Goal: Information Seeking & Learning: Check status

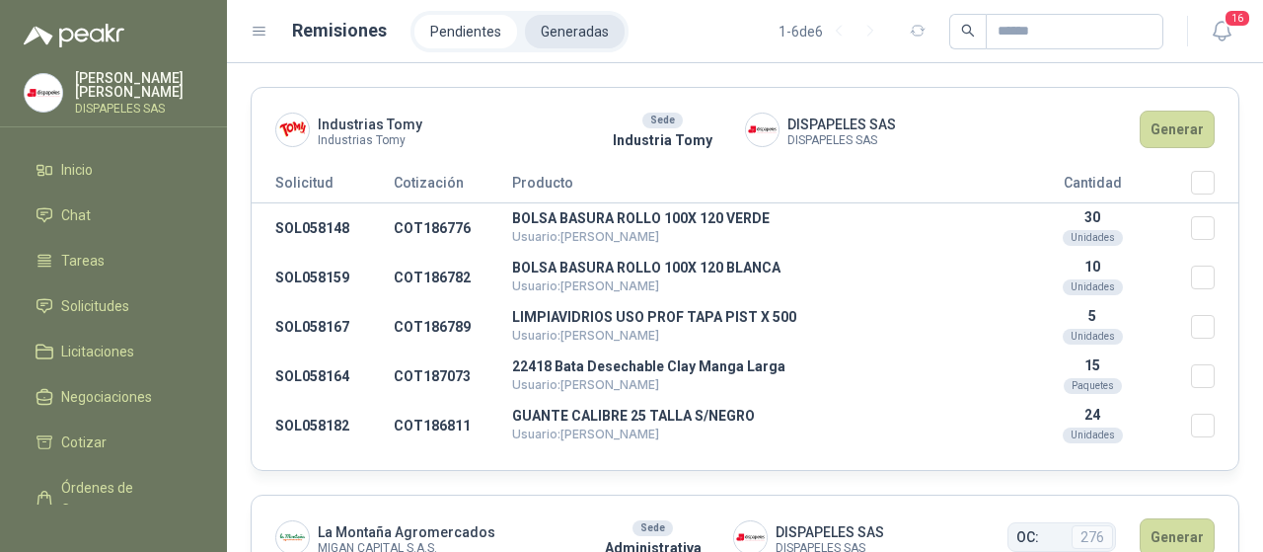
click at [590, 22] on li "Generadas" at bounding box center [575, 32] width 100 height 34
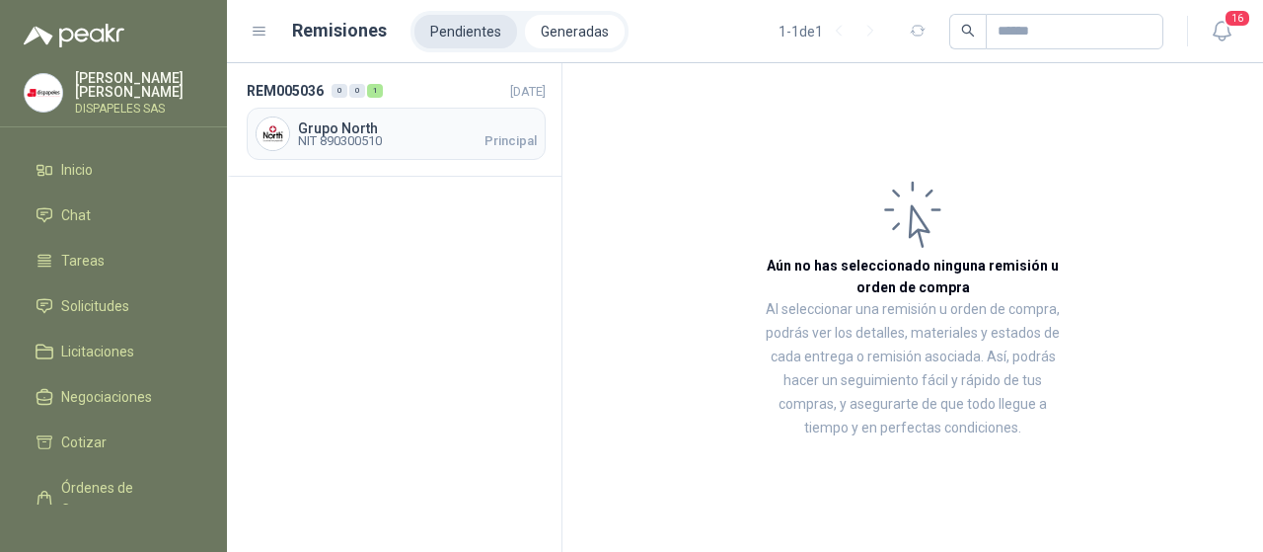
click at [444, 33] on li "Pendientes" at bounding box center [466, 32] width 103 height 34
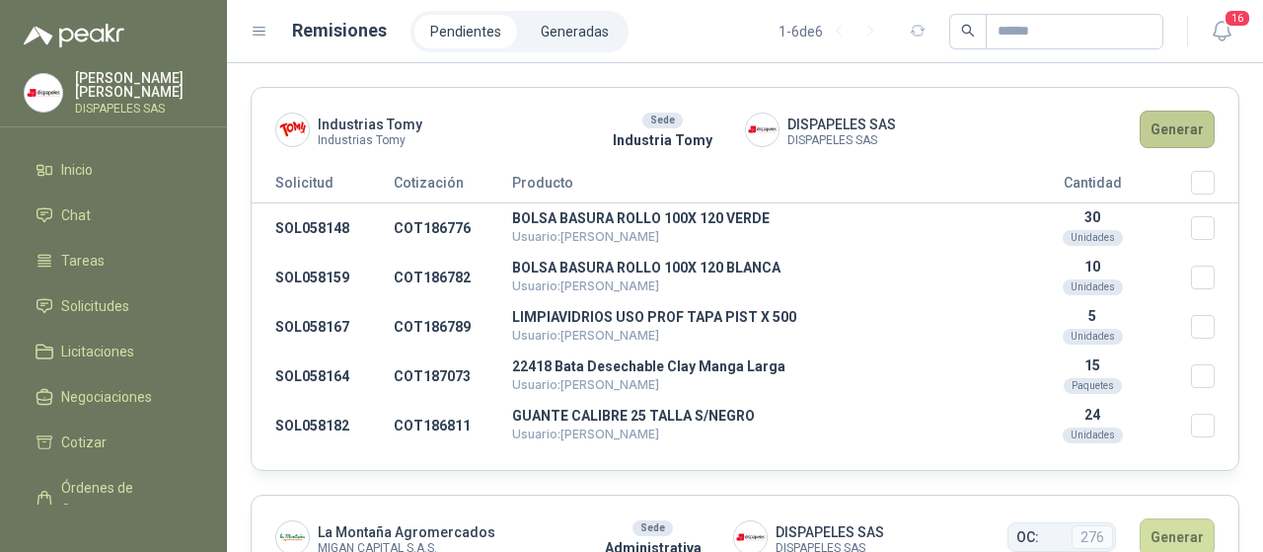
click at [1175, 132] on button "Generar" at bounding box center [1177, 130] width 75 height 38
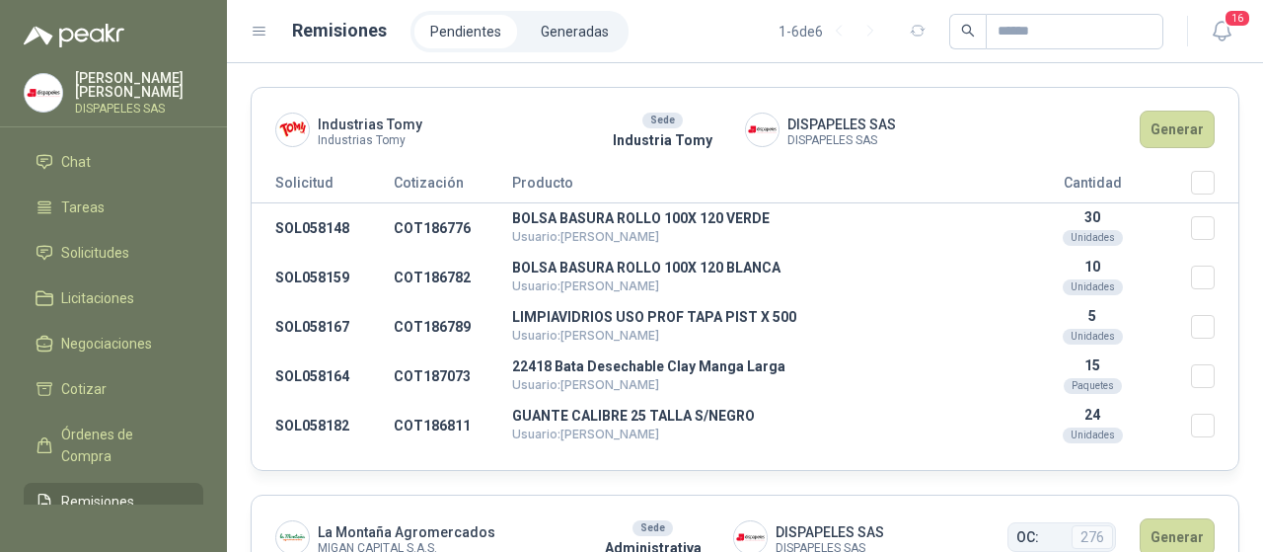
scroll to position [58, 0]
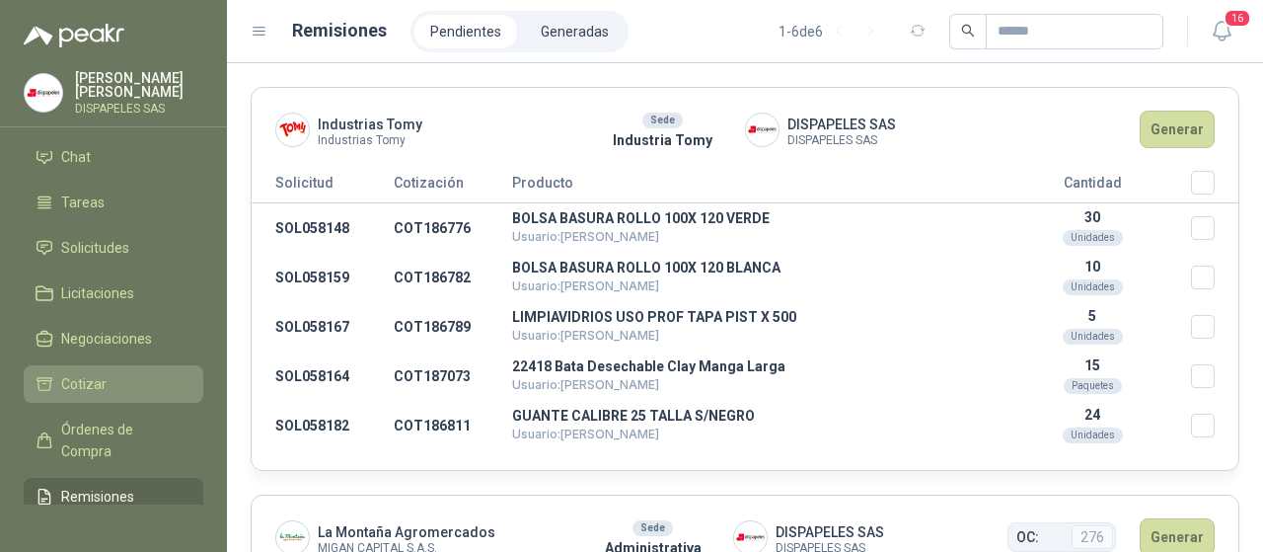
click at [103, 375] on span "Cotizar" at bounding box center [83, 384] width 45 height 22
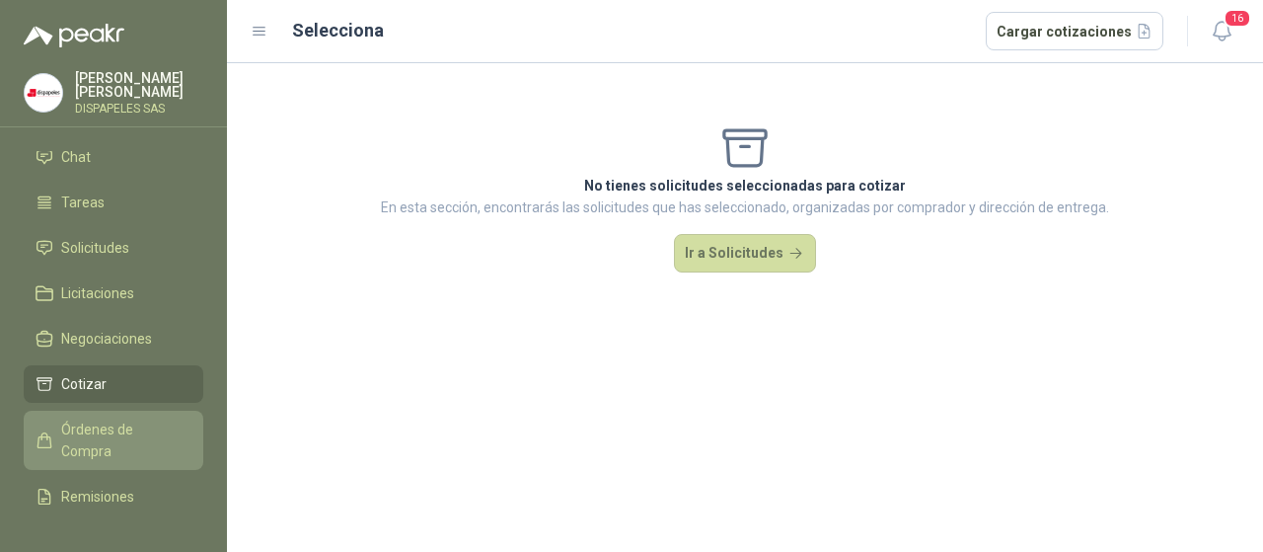
click at [119, 428] on span "Órdenes de Compra" at bounding box center [122, 439] width 123 height 43
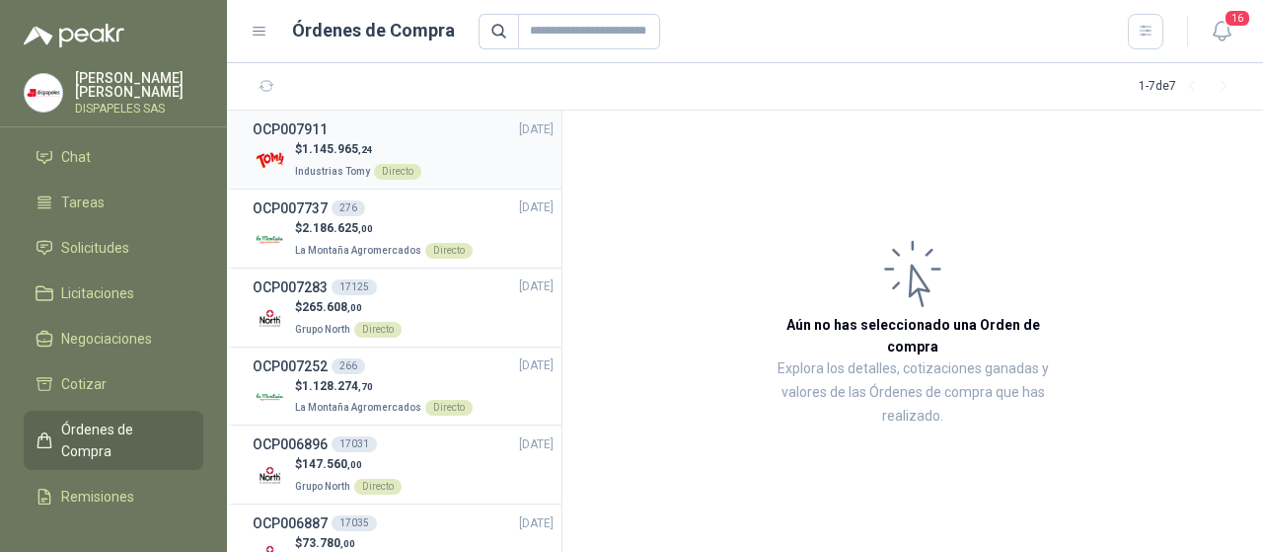
click at [324, 146] on span "1.145.965 ,24" at bounding box center [337, 149] width 71 height 14
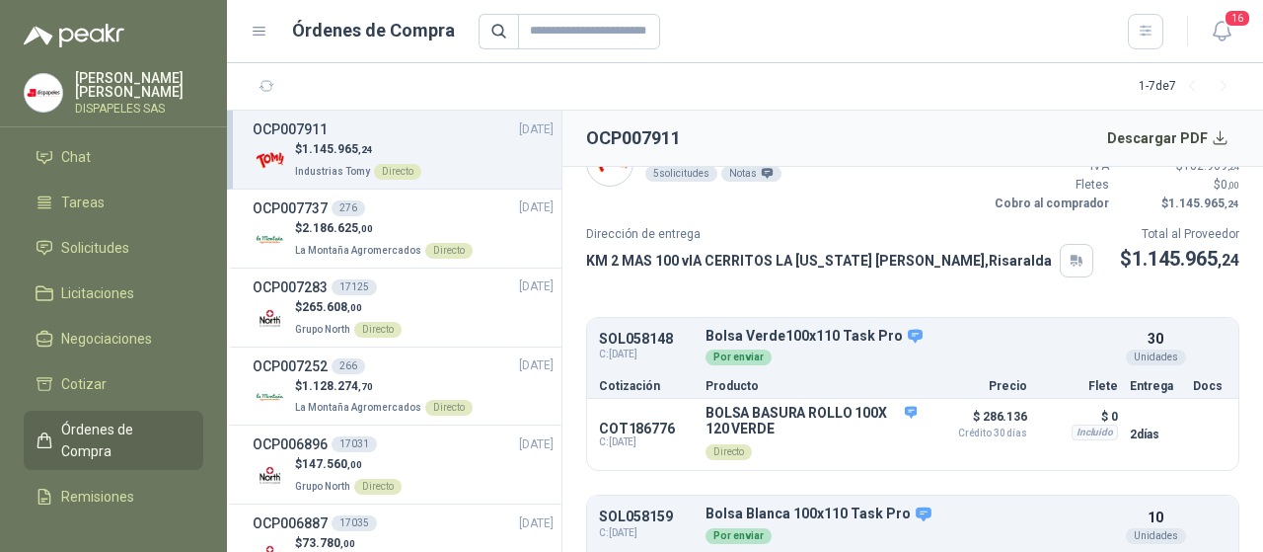
scroll to position [7, 0]
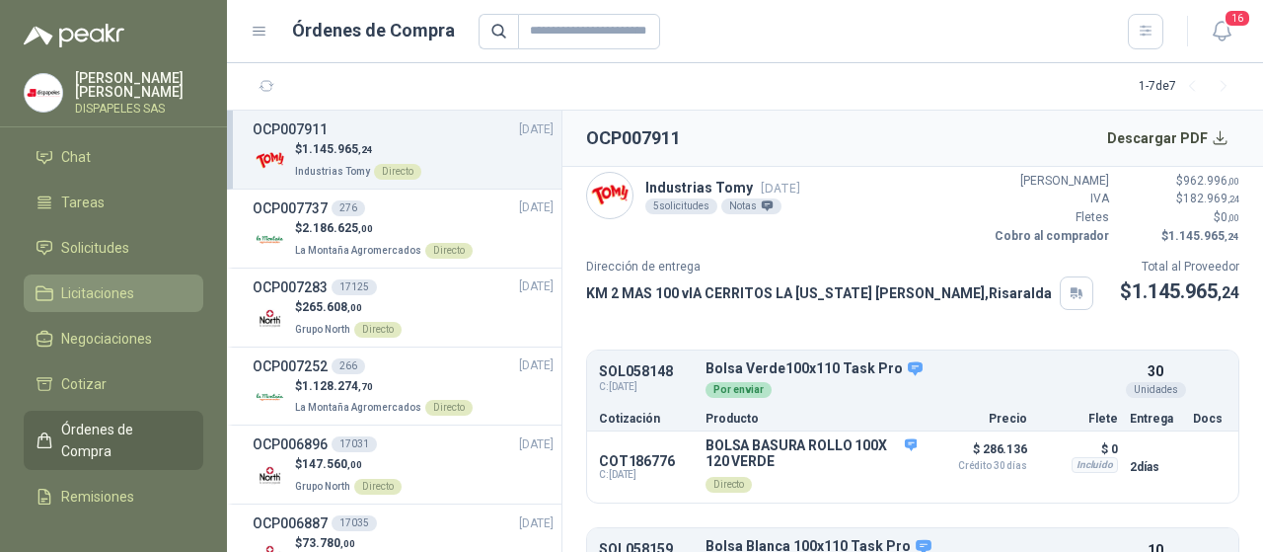
click at [93, 297] on span "Licitaciones" at bounding box center [97, 293] width 73 height 22
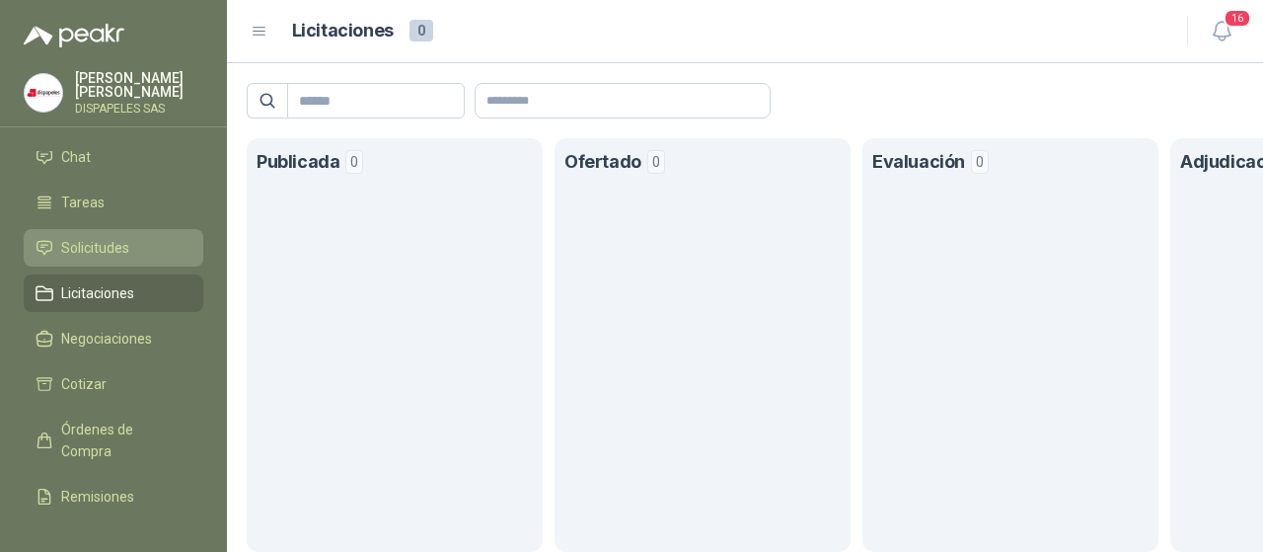
click at [92, 254] on span "Solicitudes" at bounding box center [95, 248] width 68 height 22
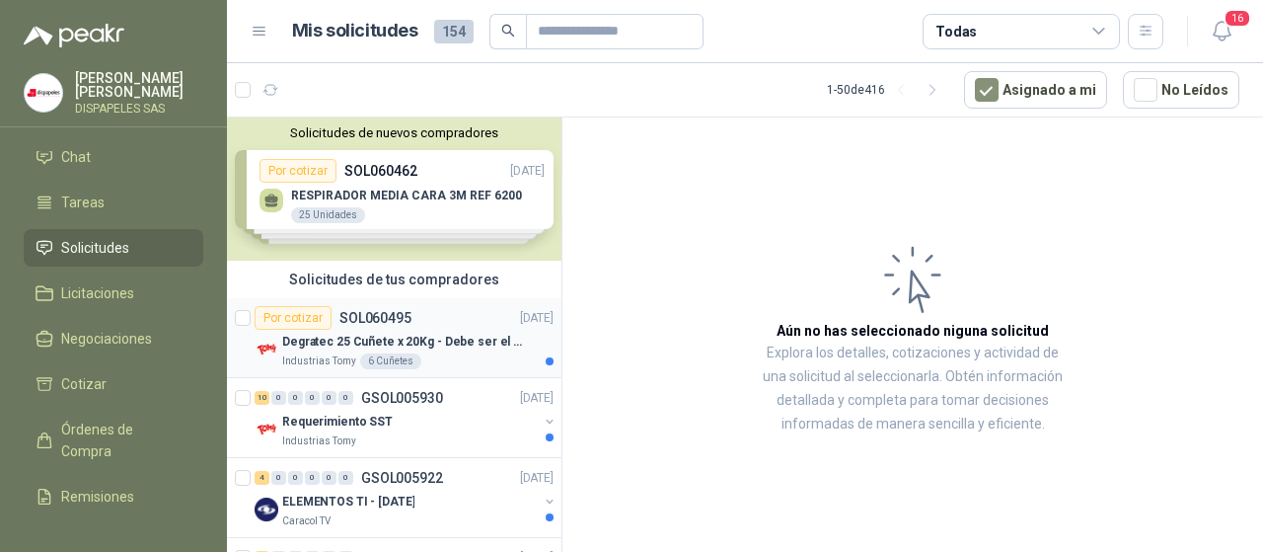
click at [360, 343] on p "Degratec 25 Cuñete x 20Kg - Debe ser el de Tecnas (por ahora homologado) - (Adj…" at bounding box center [405, 342] width 246 height 19
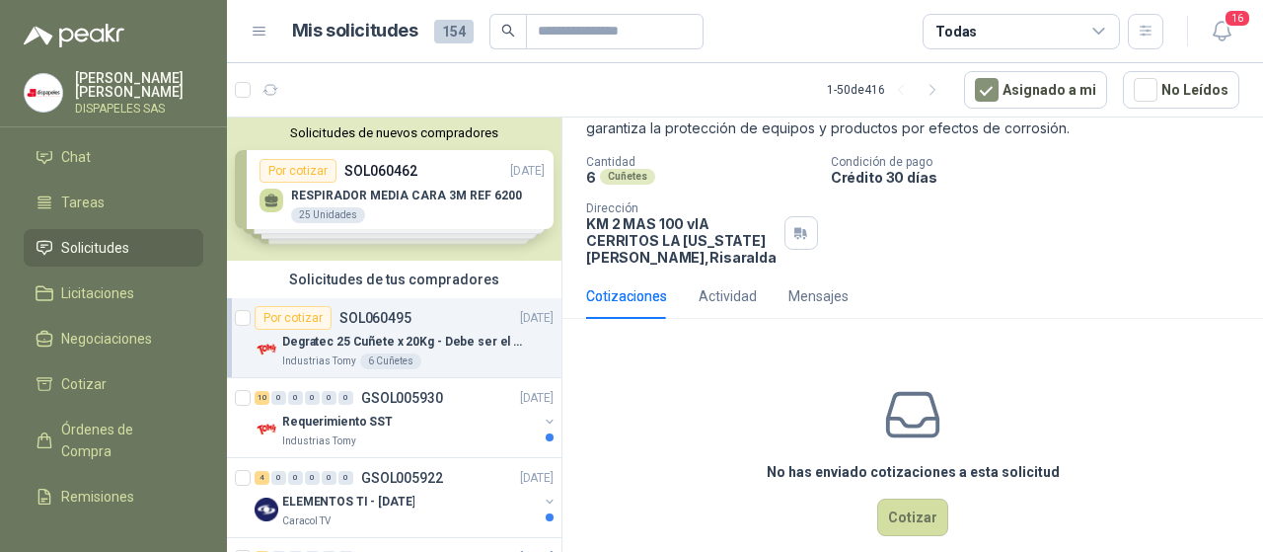
scroll to position [191, 0]
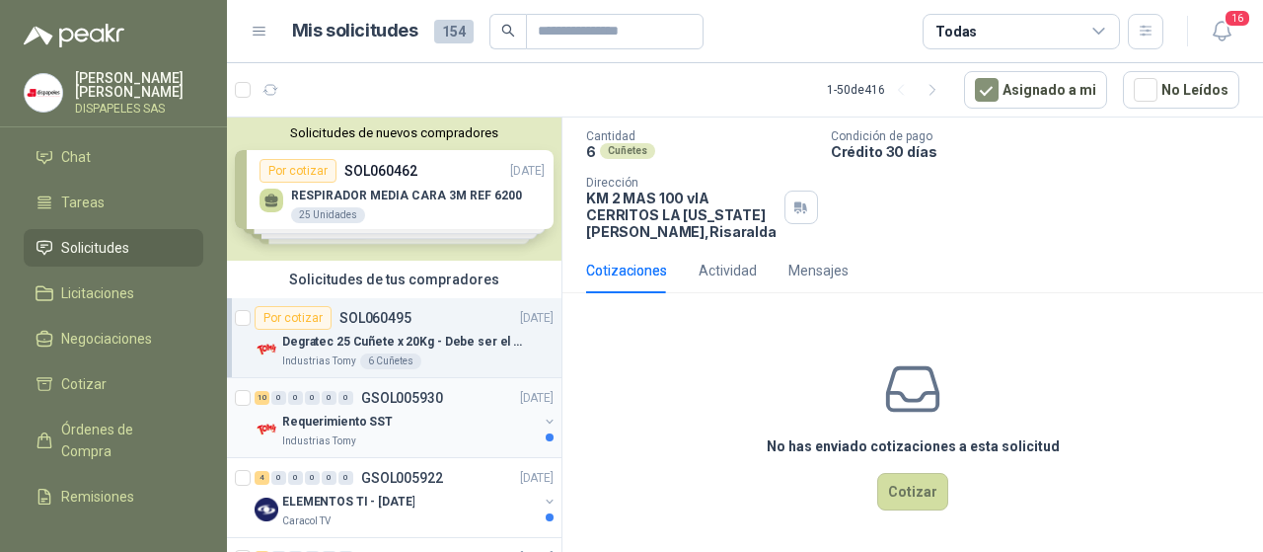
click at [330, 417] on p "Requerimiento SST" at bounding box center [337, 422] width 111 height 19
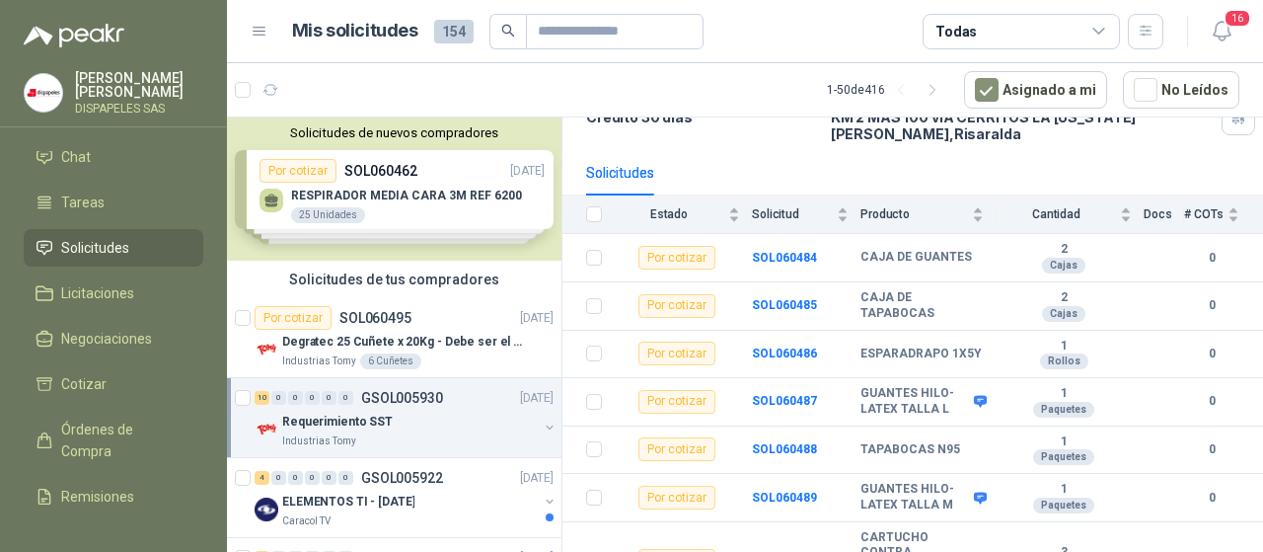
scroll to position [158, 0]
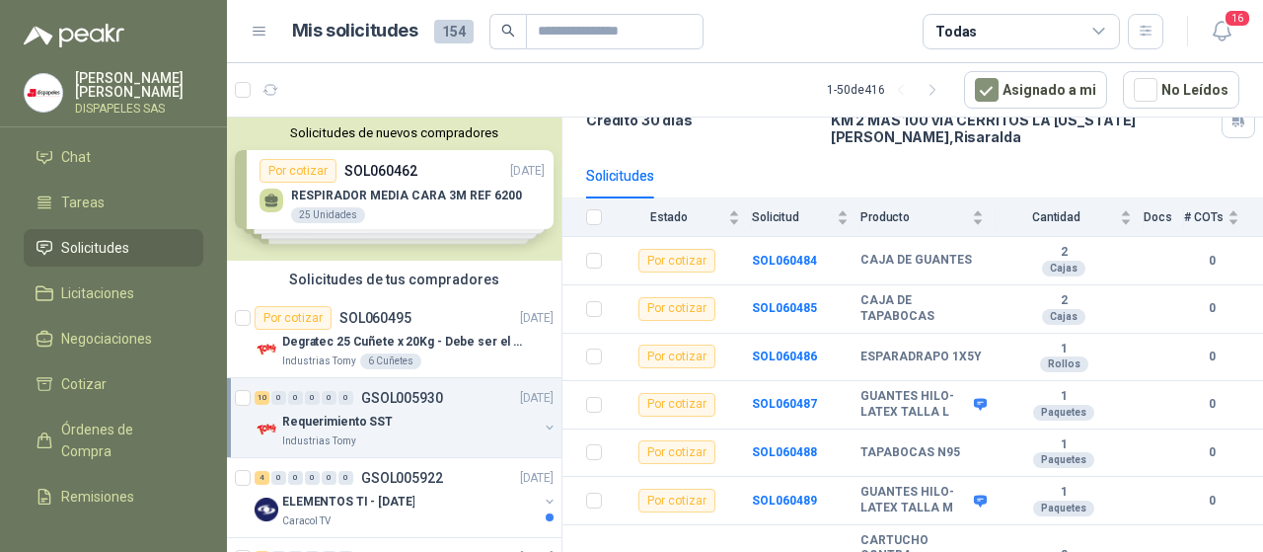
click at [337, 430] on div "Requerimiento SST" at bounding box center [410, 422] width 256 height 24
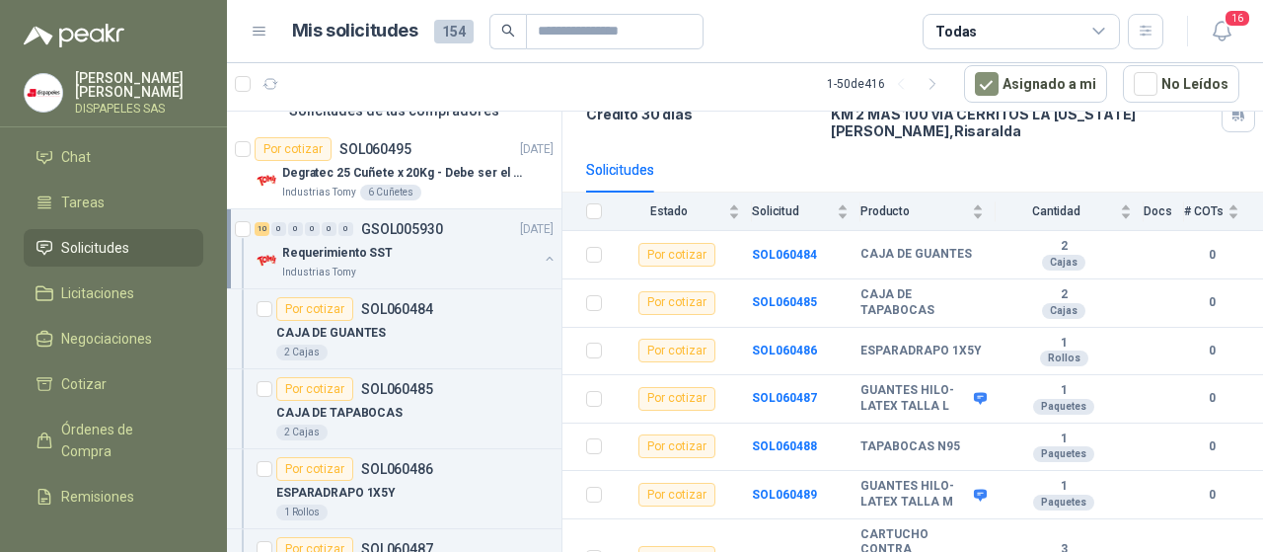
scroll to position [192, 0]
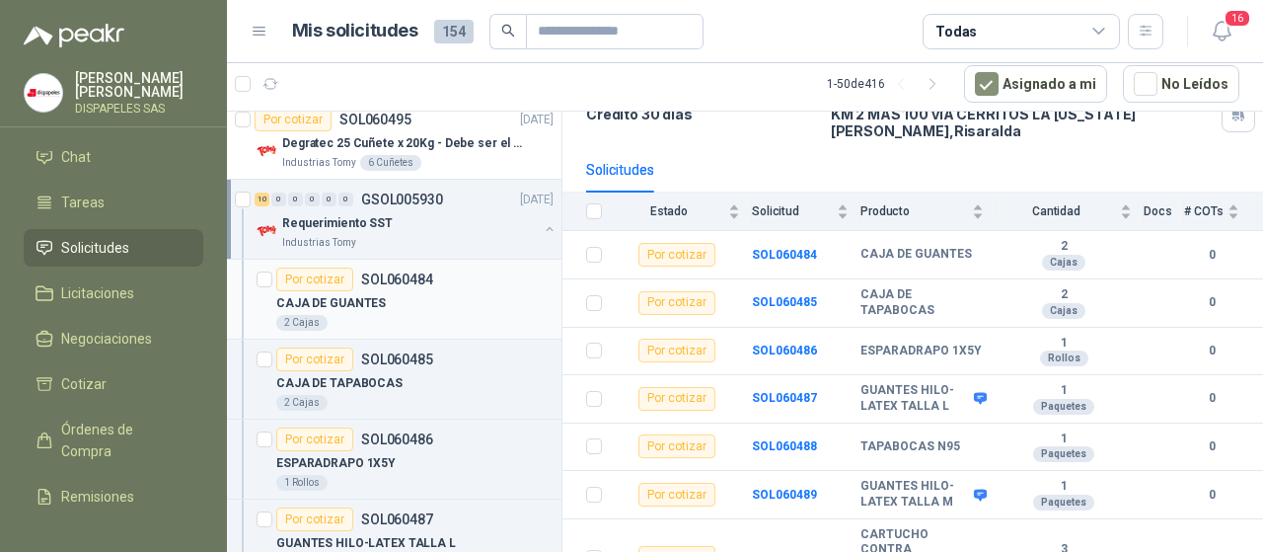
click at [311, 273] on div "Por cotizar" at bounding box center [314, 279] width 77 height 24
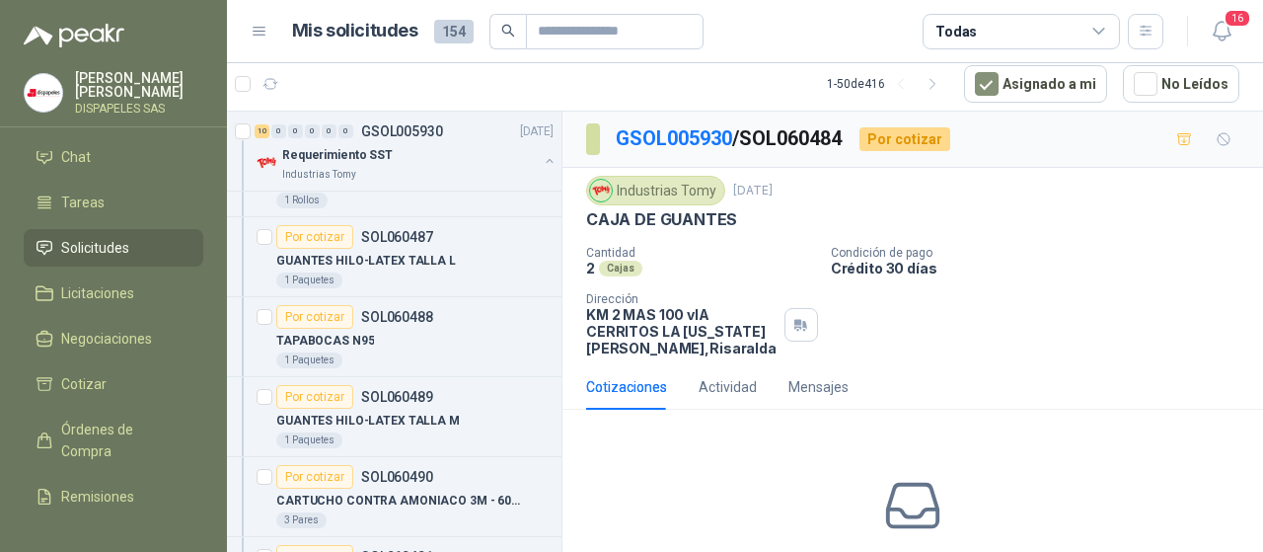
scroll to position [483, 0]
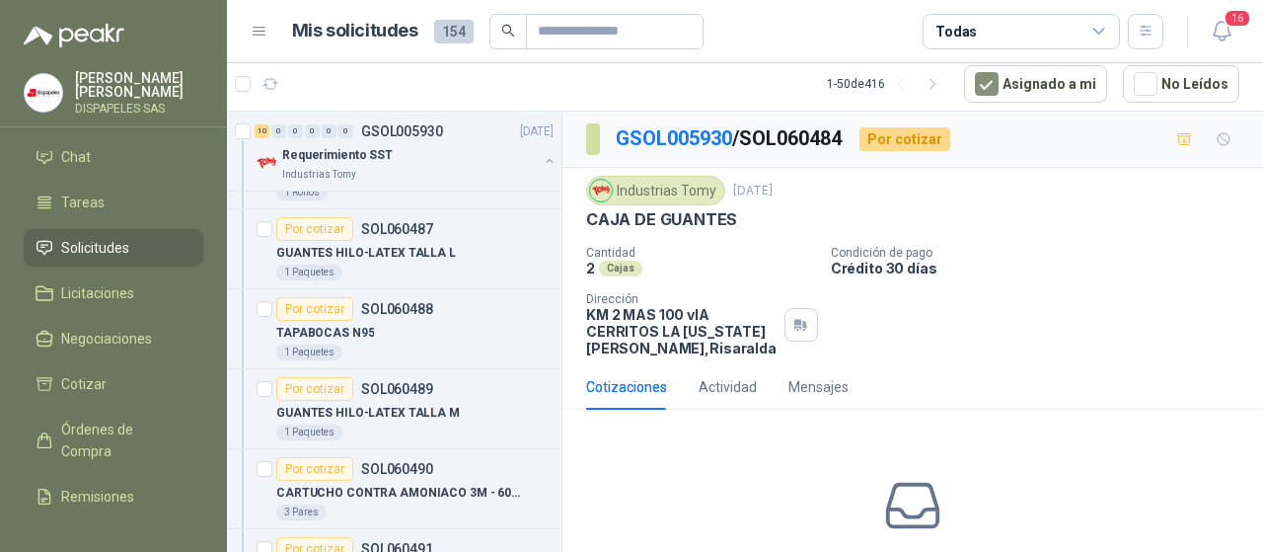
click at [102, 252] on span "Solicitudes" at bounding box center [95, 248] width 68 height 22
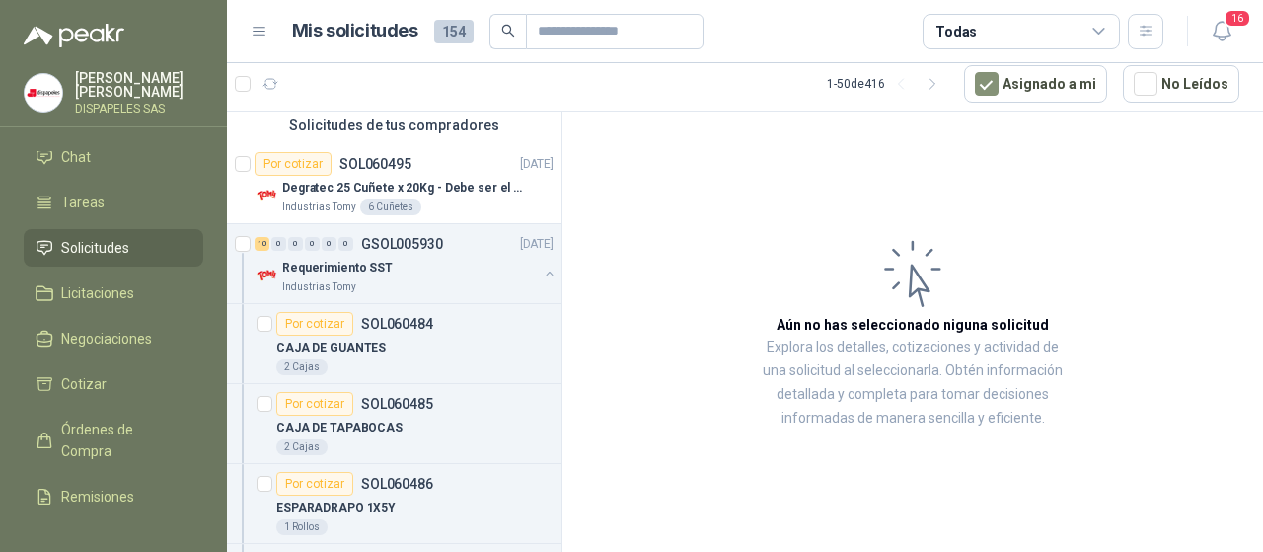
scroll to position [30, 0]
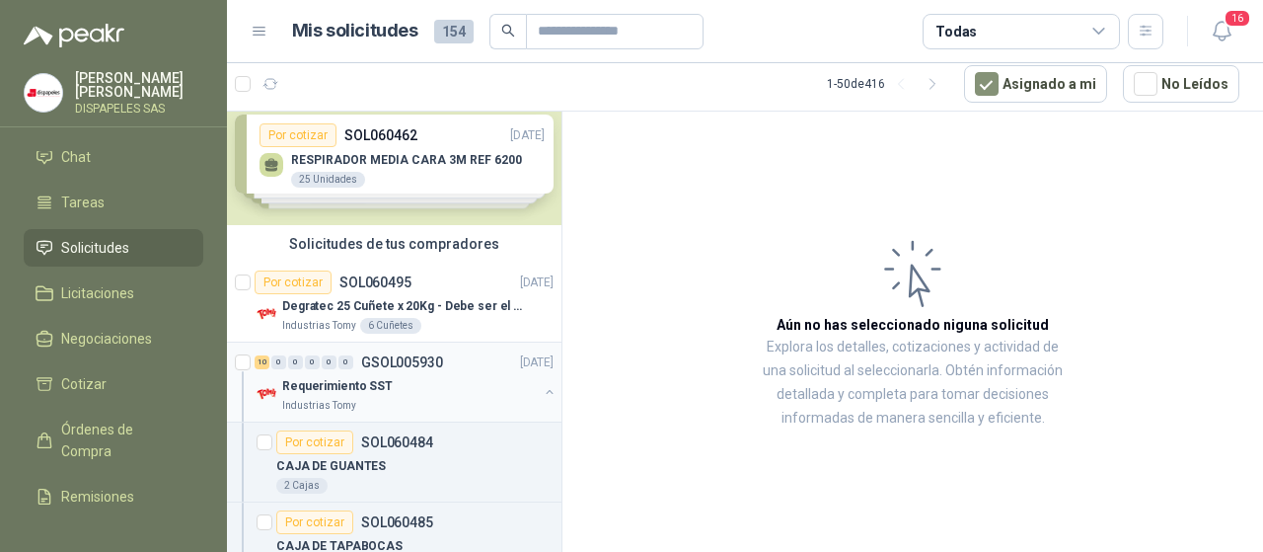
click at [314, 389] on p "Requerimiento SST" at bounding box center [337, 386] width 111 height 19
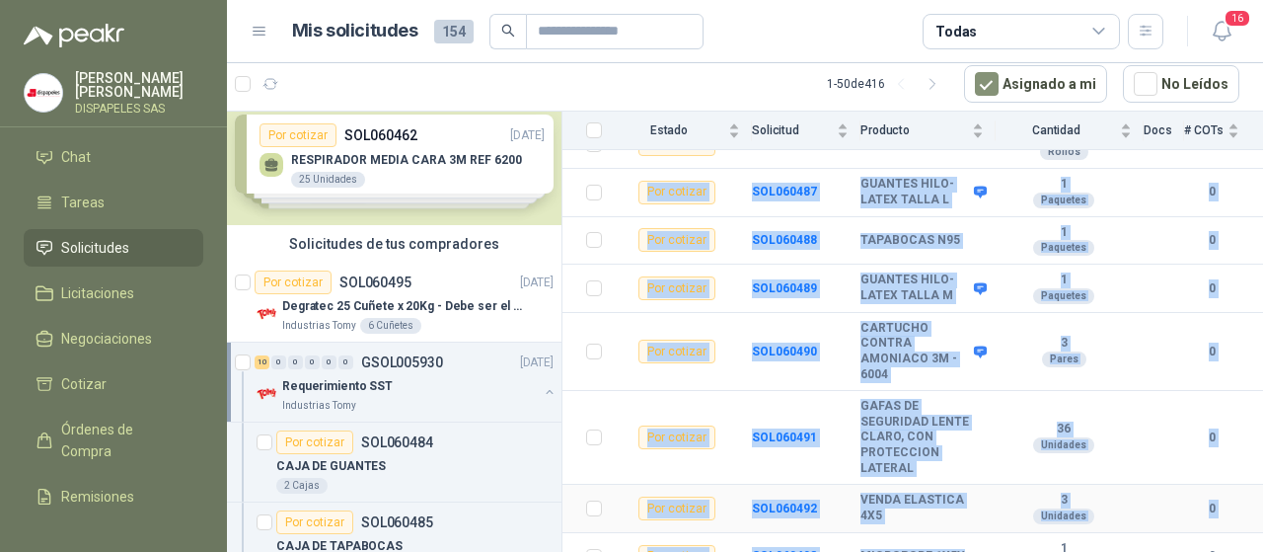
scroll to position [389, 0]
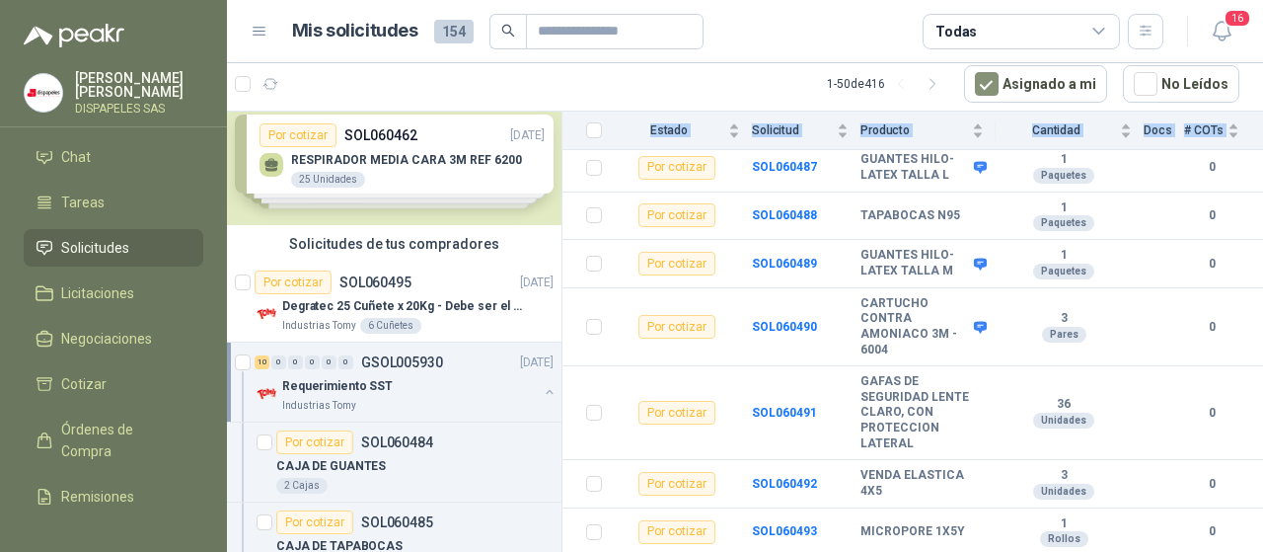
drag, startPoint x: 582, startPoint y: 165, endPoint x: 991, endPoint y: 577, distance: 580.7
click at [991, 551] on html "[PERSON_NAME] DISPAPELES SAS Inicio Chat Tareas Solicitudes Licitaciones Negoci…" at bounding box center [631, 276] width 1263 height 552
copy table "Estado Solicitud Producto Cantidad Docs # COTs Por cotizar SOL060484 CAJA DE GU…"
